Goal: Task Accomplishment & Management: Use online tool/utility

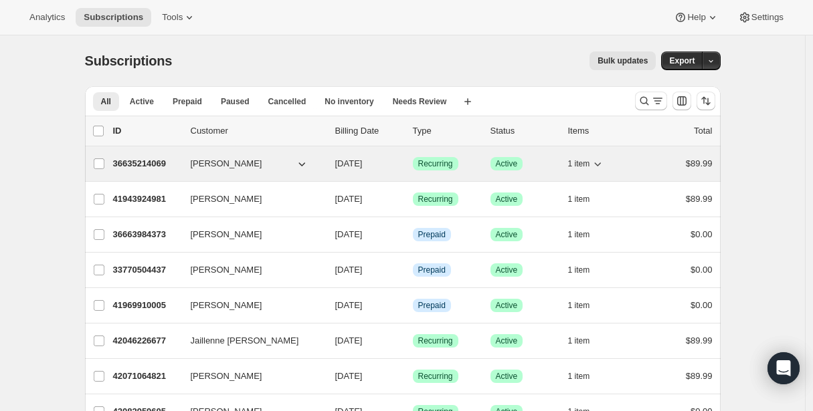
click at [128, 165] on p "36635214069" at bounding box center [146, 163] width 67 height 13
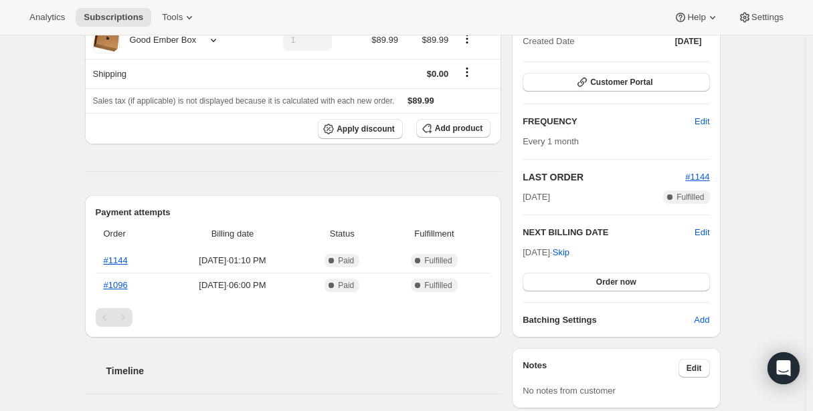
scroll to position [187, 0]
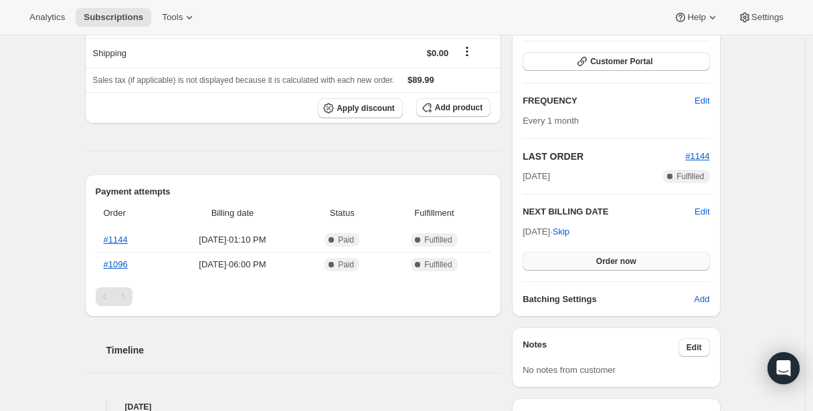
click at [615, 260] on span "Order now" at bounding box center [616, 261] width 40 height 11
click at [615, 260] on span "Click to confirm" at bounding box center [615, 261] width 61 height 11
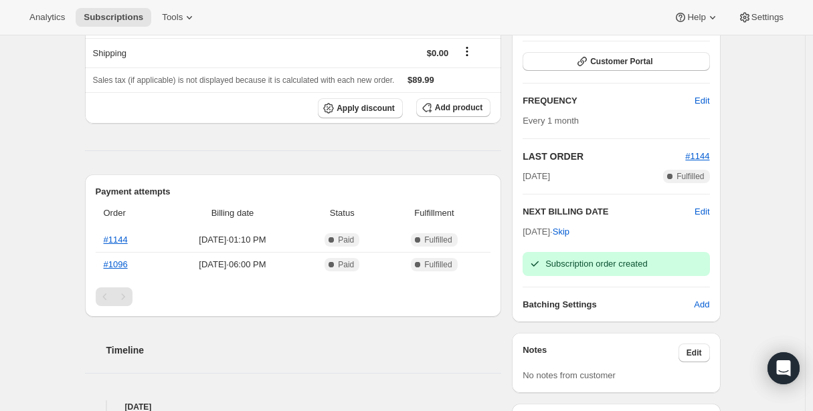
click at [39, 125] on div "Subscription #36635214069. This page is ready Subscription #36635214069 Success…" at bounding box center [402, 323] width 805 height 951
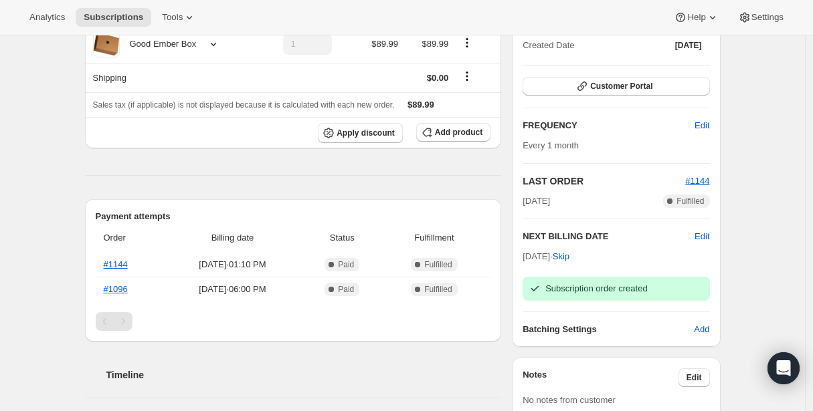
scroll to position [161, 0]
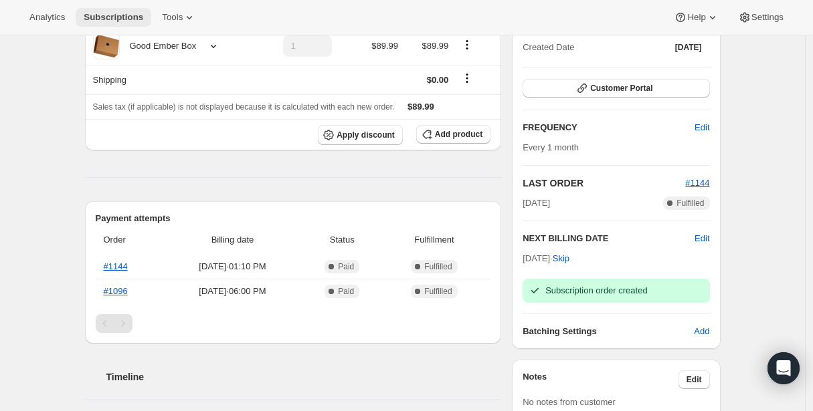
click at [128, 11] on button "Subscriptions" at bounding box center [114, 17] width 76 height 19
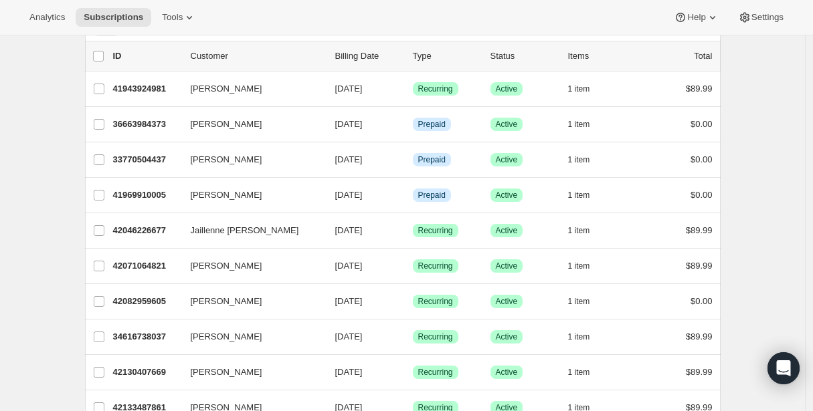
scroll to position [80, 0]
